Goal: Task Accomplishment & Management: Complete application form

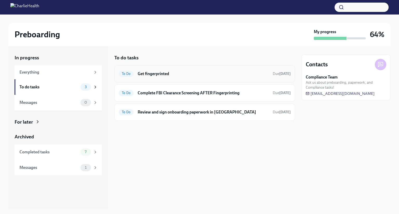
click at [150, 73] on h6 "Get fingerprinted" at bounding box center [203, 74] width 131 height 6
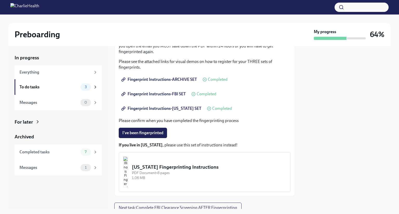
scroll to position [84, 0]
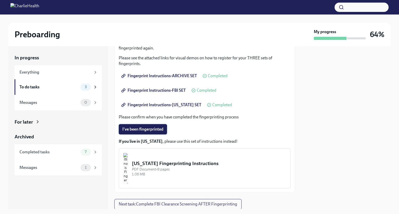
click at [155, 128] on span "I've been fingerprinted" at bounding box center [142, 129] width 41 height 5
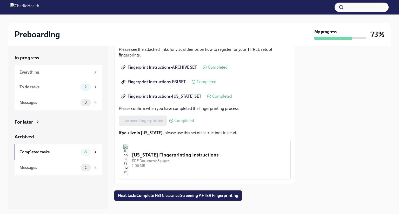
scroll to position [101, 0]
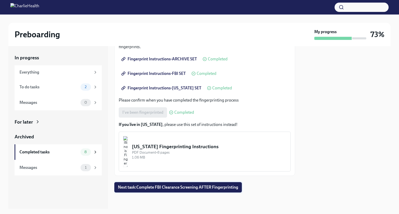
click at [162, 187] on span "Next task : Complete FBI Clearance Screening AFTER Fingerprinting" at bounding box center [178, 187] width 120 height 5
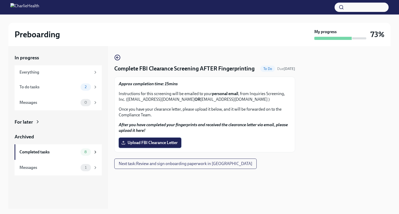
click at [143, 146] on span "Upload FBI Clearance Letter" at bounding box center [149, 142] width 55 height 5
click at [0, 0] on input "Upload FBI Clearance Letter" at bounding box center [0, 0] width 0 height 0
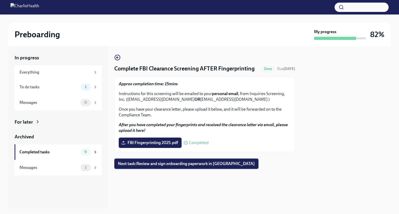
click at [154, 166] on span "Next task : Review and sign onboarding paperwork in [GEOGRAPHIC_DATA]" at bounding box center [186, 163] width 137 height 5
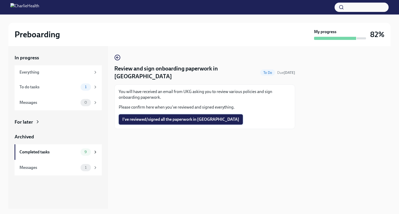
click at [161, 117] on span "I've reviewed/signed all the paperwork in [GEOGRAPHIC_DATA]" at bounding box center [180, 119] width 117 height 5
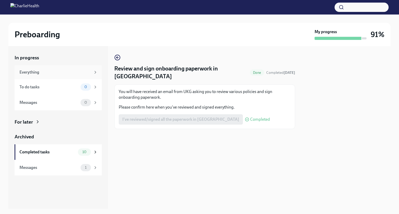
click at [26, 72] on div "Everything" at bounding box center [54, 73] width 71 height 6
